Goal: Task Accomplishment & Management: Complete application form

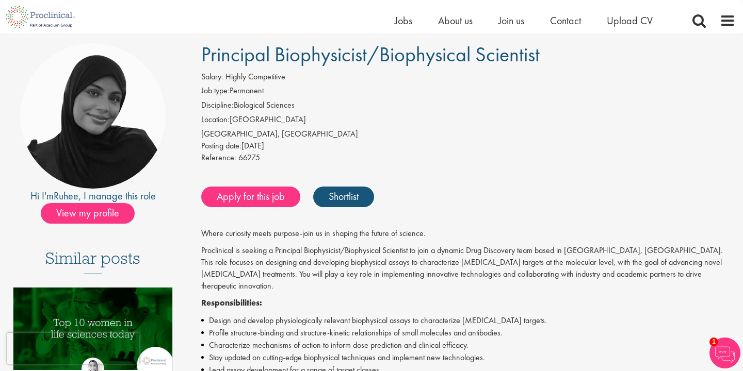
scroll to position [70, 0]
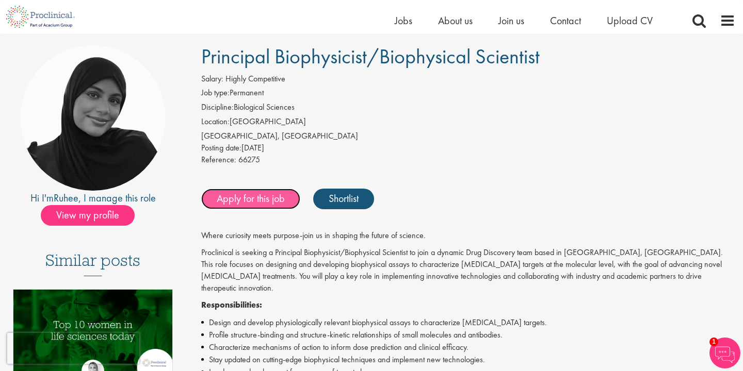
click at [262, 201] on link "Apply for this job" at bounding box center [250, 199] width 99 height 21
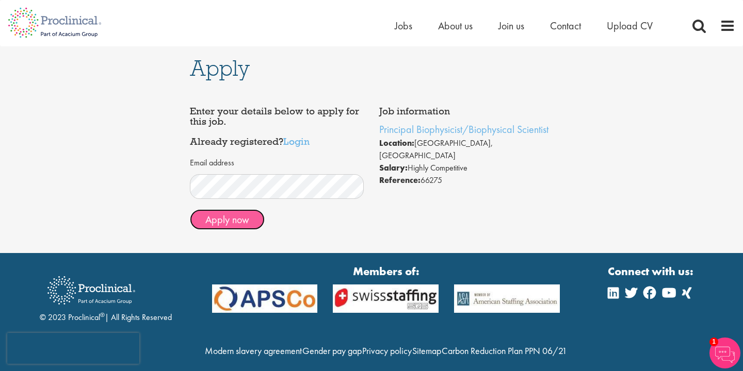
click at [232, 215] on button "Apply now" at bounding box center [227, 219] width 75 height 21
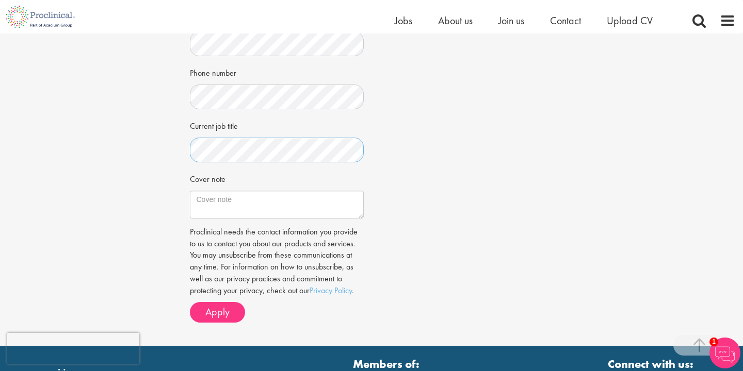
scroll to position [260, 0]
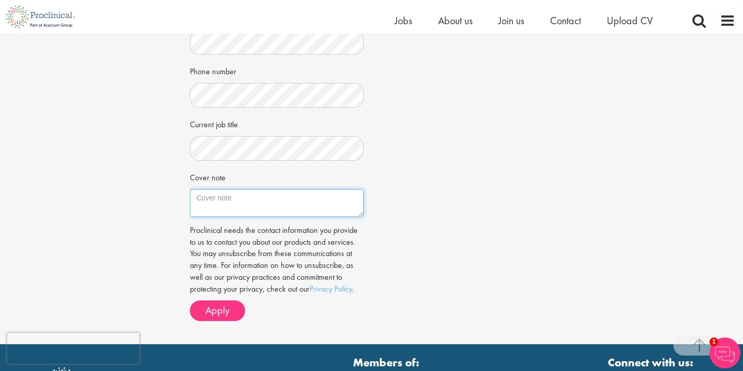
click at [272, 195] on textarea "Cover note" at bounding box center [277, 203] width 174 height 28
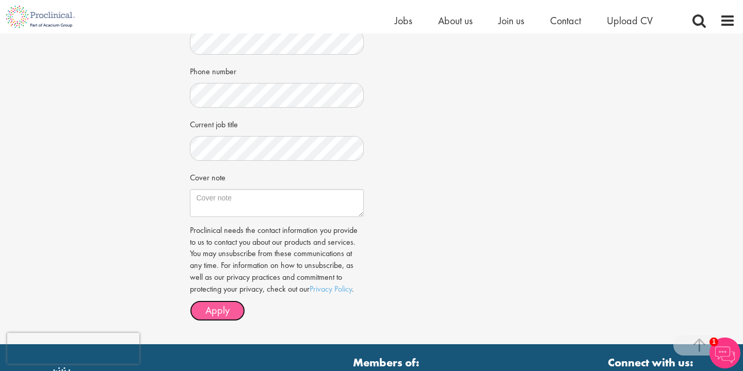
click at [221, 310] on span "Apply" at bounding box center [217, 310] width 24 height 13
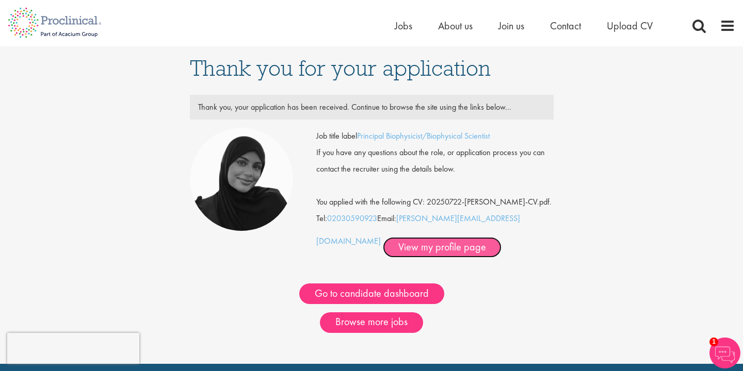
click at [389, 246] on link "View my profile page" at bounding box center [442, 247] width 119 height 21
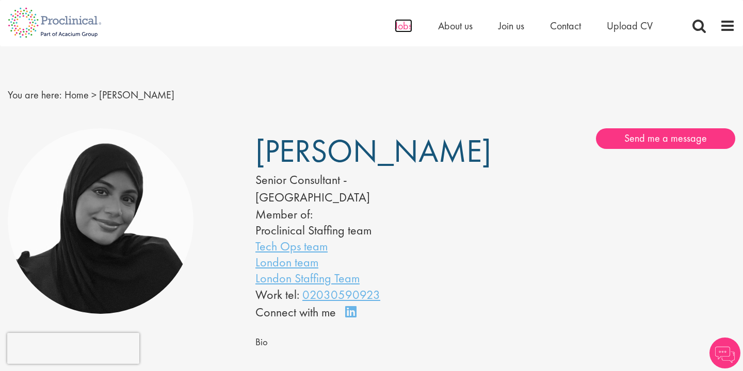
click at [400, 23] on span "Jobs" at bounding box center [404, 25] width 18 height 13
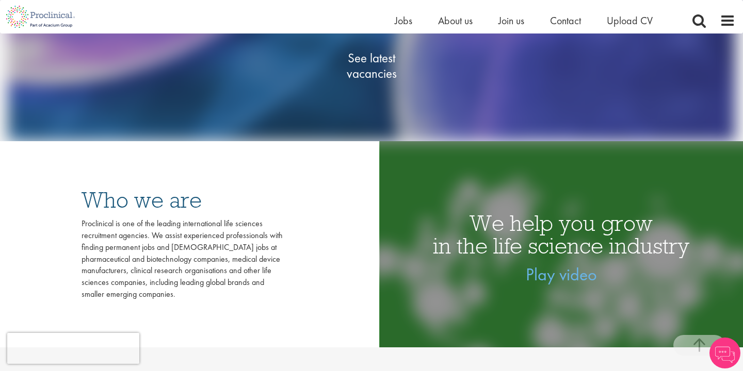
scroll to position [232, 0]
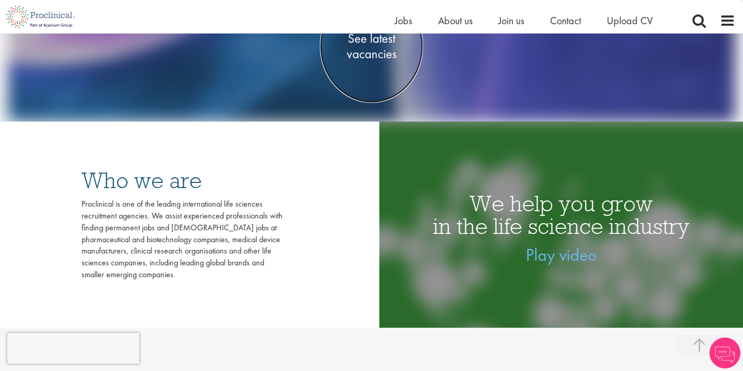
click at [370, 38] on span "See latest vacancies" at bounding box center [371, 46] width 103 height 31
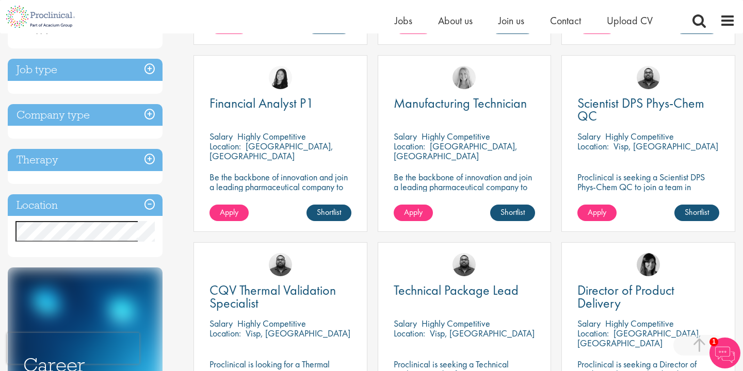
scroll to position [367, 0]
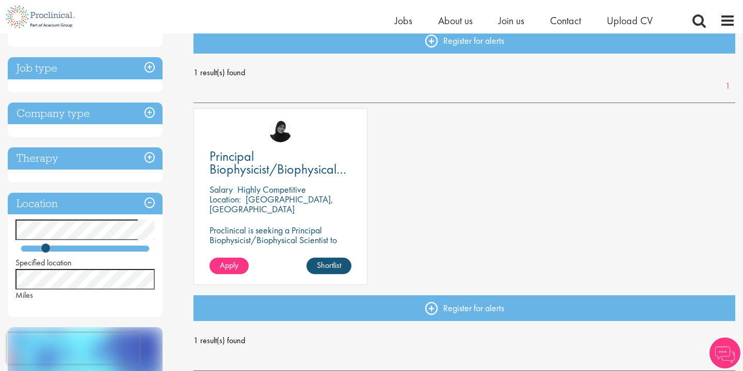
scroll to position [148, 0]
